Goal: Transaction & Acquisition: Obtain resource

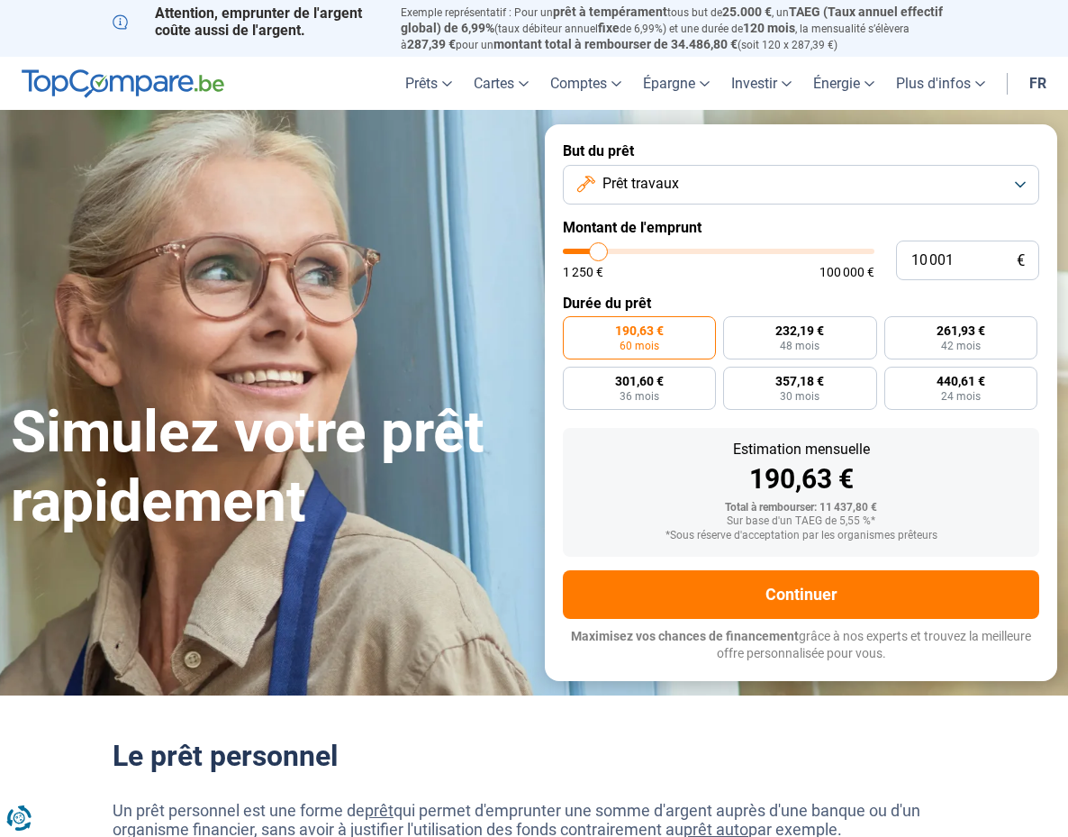
click at [699, 187] on button "Prêt travaux" at bounding box center [801, 185] width 476 height 40
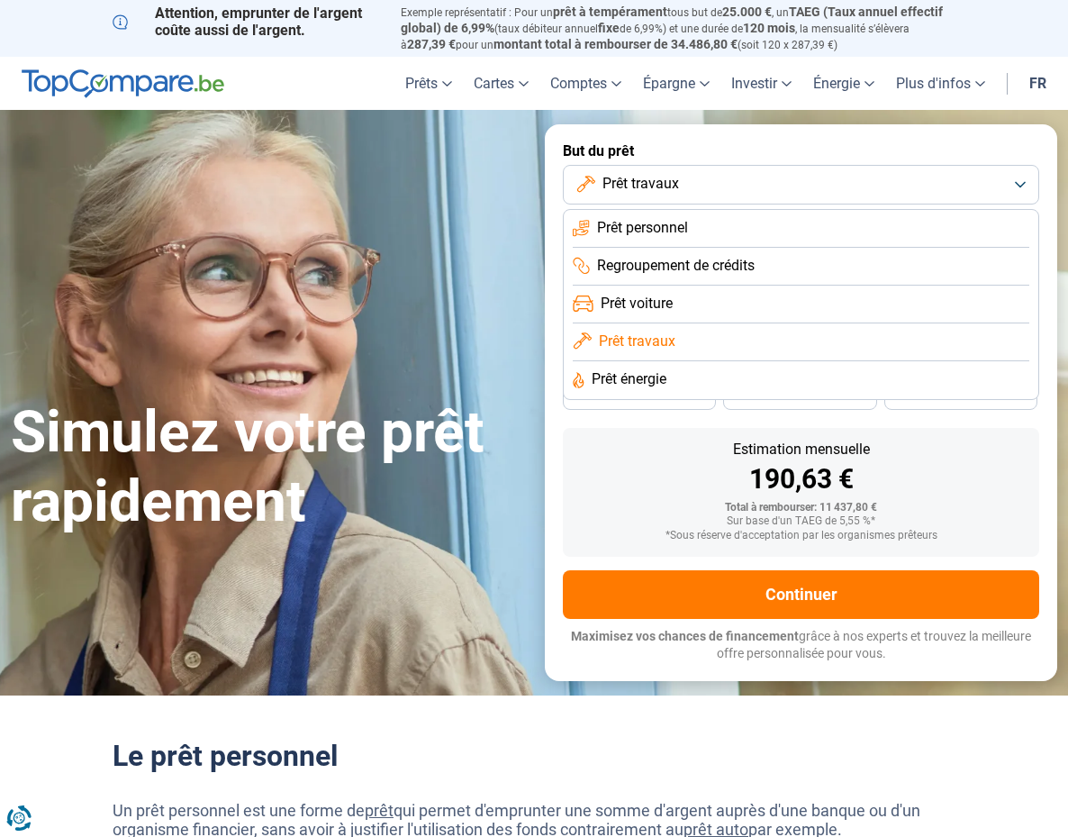
click at [699, 187] on button "Prêt travaux" at bounding box center [801, 185] width 476 height 40
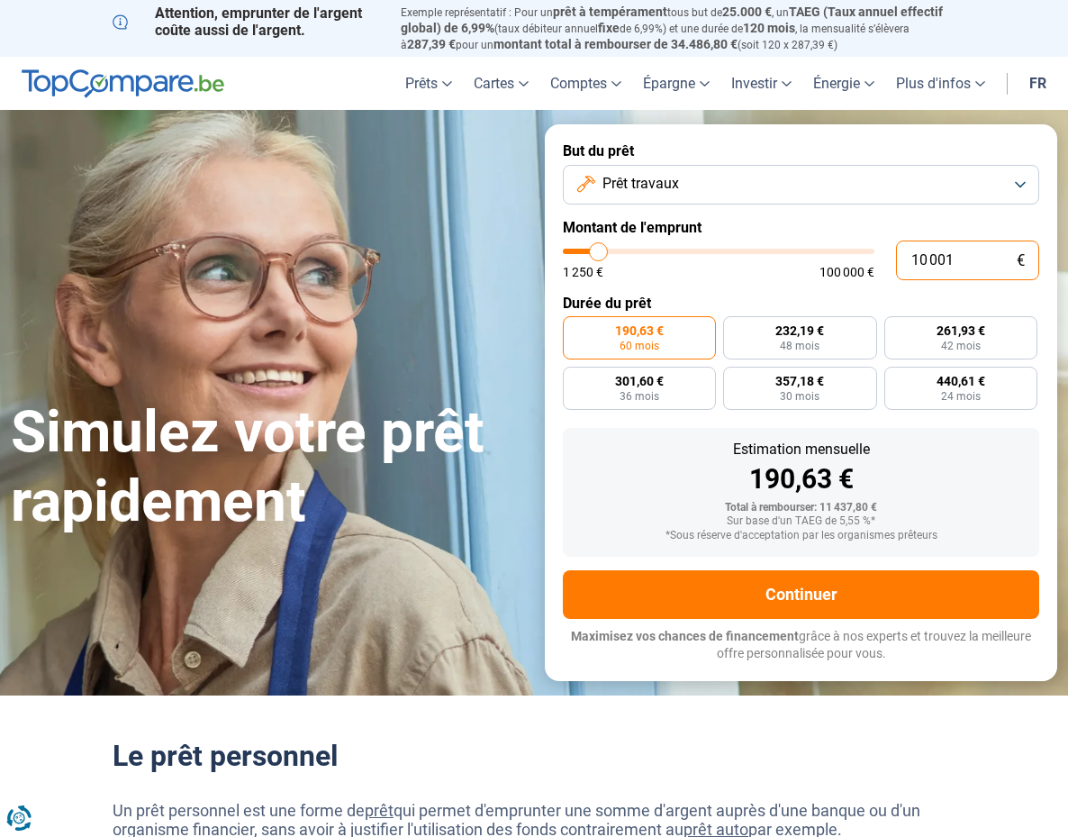
drag, startPoint x: 962, startPoint y: 267, endPoint x: 870, endPoint y: 286, distance: 94.0
click at [870, 286] on form "But du prêt Prêt travaux Montant de l'emprunt 10 001 € 1 250 € 100 000 € Durée …" at bounding box center [801, 402] width 512 height 556
type input "3"
type input "1250"
type input "30"
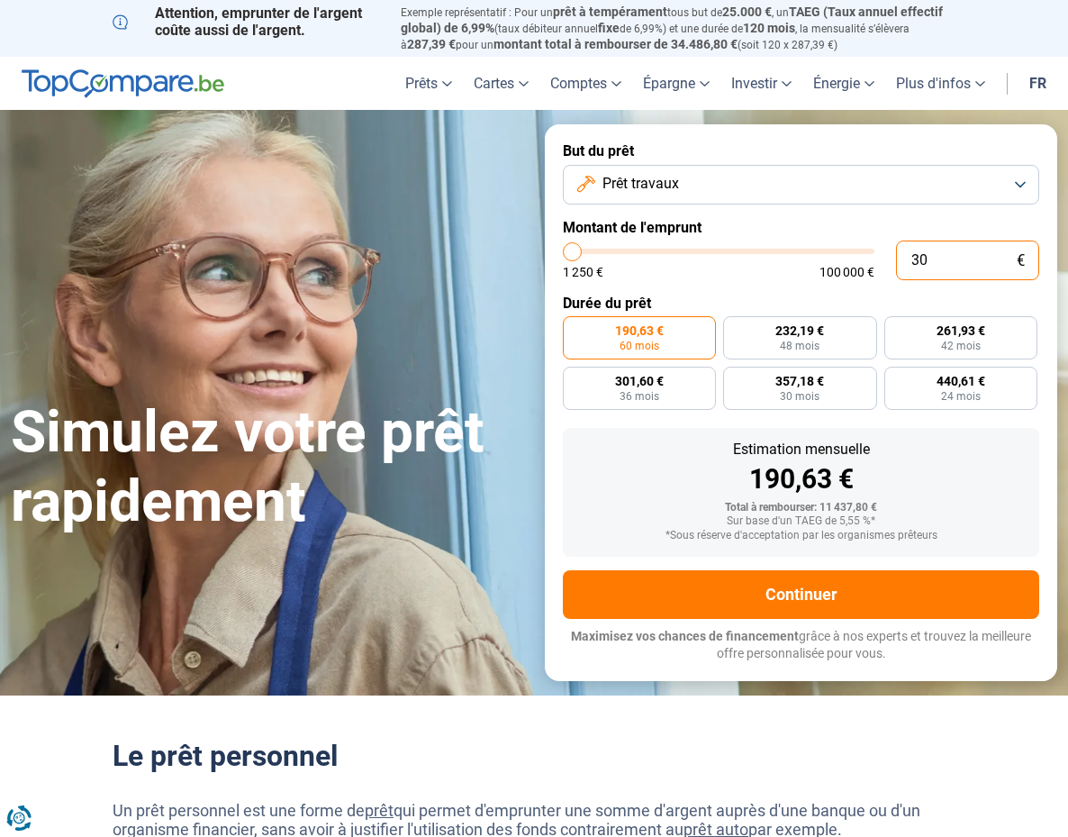
type input "1250"
type input "300"
type input "1250"
type input "3 000"
type input "3000"
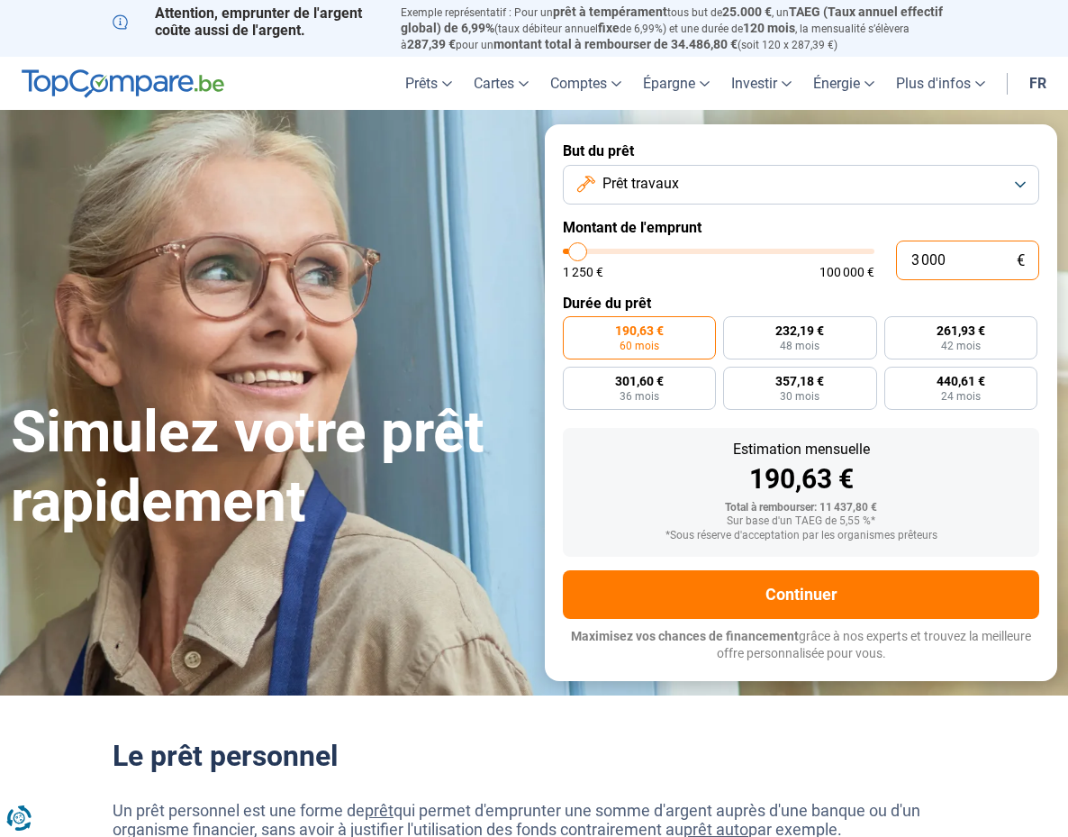
type input "30 000"
type input "30000"
radio input "false"
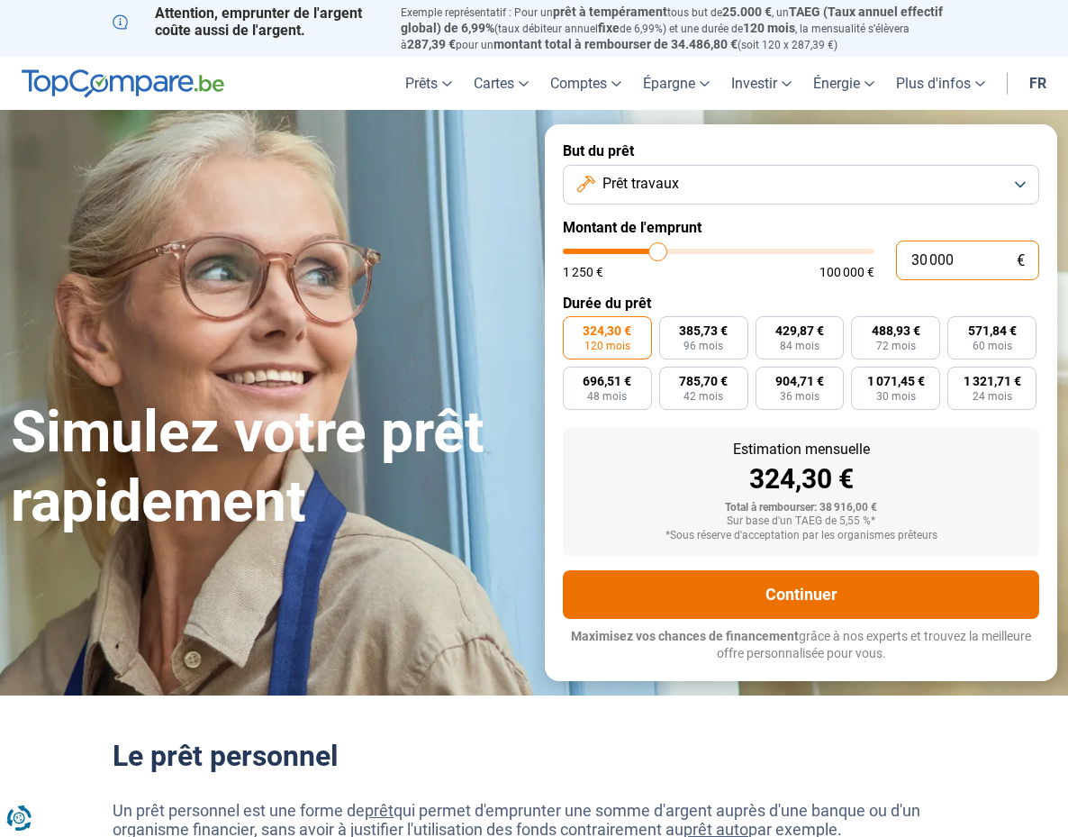
type input "30 000"
click at [775, 574] on button "Continuer" at bounding box center [801, 594] width 476 height 49
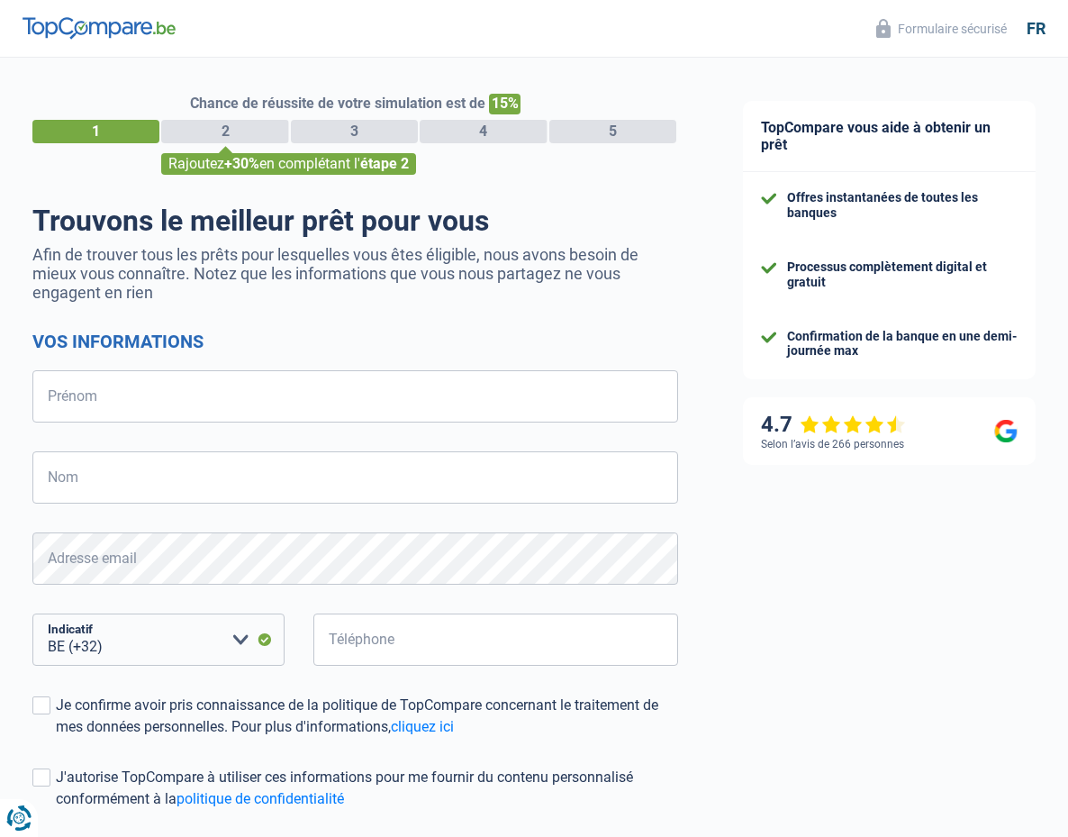
select select "32"
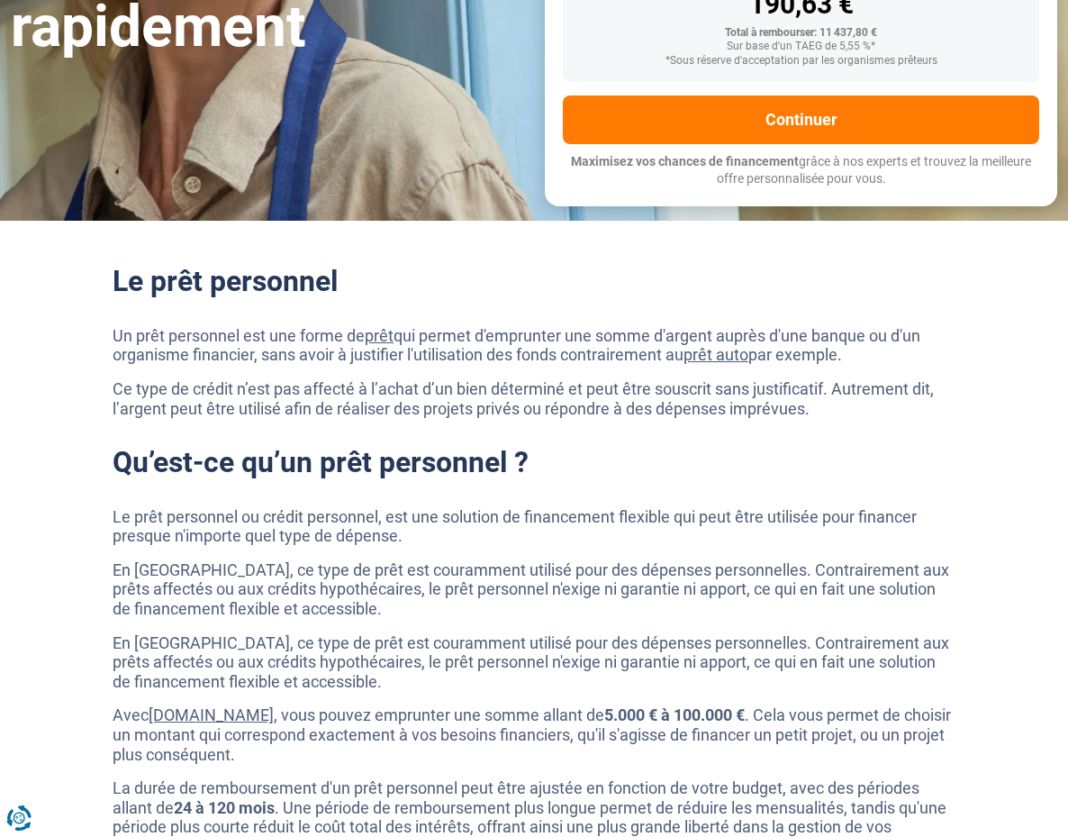
scroll to position [811, 0]
